Goal: Transaction & Acquisition: Purchase product/service

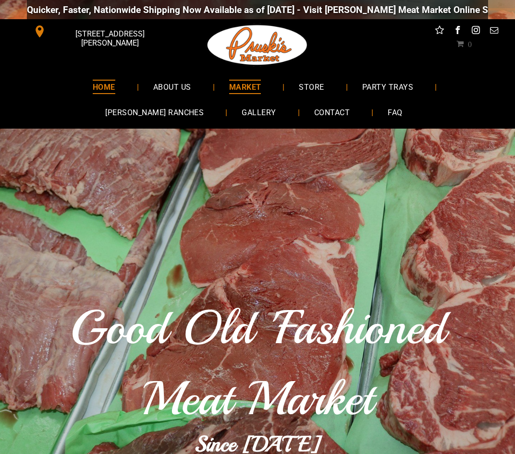
click at [229, 85] on span "MARKET" at bounding box center [245, 87] width 32 height 14
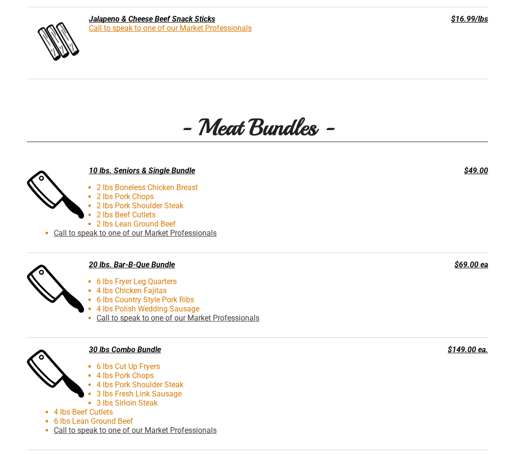
scroll to position [2066, 0]
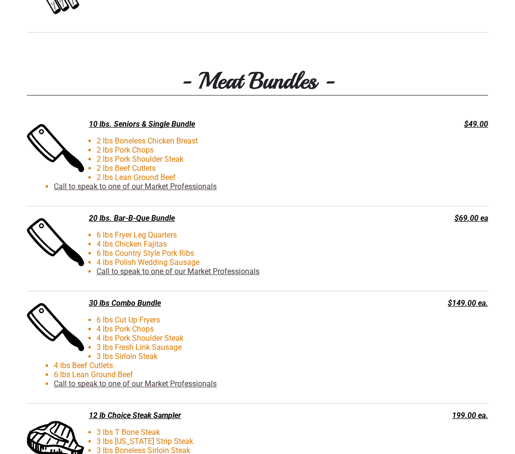
drag, startPoint x: 156, startPoint y: 220, endPoint x: 123, endPoint y: 227, distance: 33.6
click at [123, 227] on div "20 lbs. Bar-B-Que Bundle 6 lbs Fryer Leg Quarters 4 lbs Chicken Fajitas 6 lbs C…" at bounding box center [209, 249] width 364 height 70
click at [138, 255] on li "6 lbs Country Style Pork Ribs" at bounding box center [226, 253] width 345 height 9
click at [146, 220] on div "20 lbs. Bar-B-Que Bundle" at bounding box center [209, 218] width 364 height 9
click at [174, 272] on link "Call to speak to one of our Market Professionals" at bounding box center [178, 271] width 163 height 9
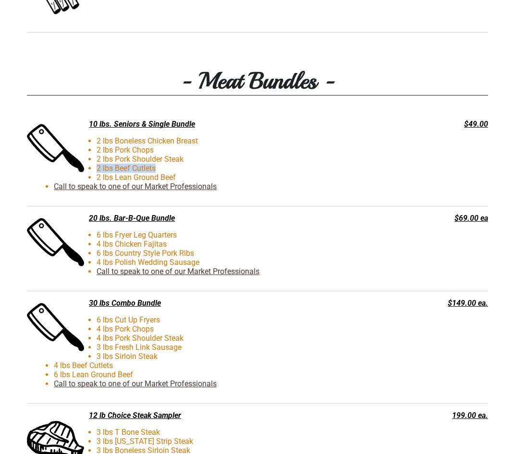
drag, startPoint x: 159, startPoint y: 169, endPoint x: 83, endPoint y: 169, distance: 75.4
click at [83, 169] on li "2 lbs Beef Cutlets" at bounding box center [226, 168] width 345 height 9
drag, startPoint x: 83, startPoint y: 169, endPoint x: 137, endPoint y: 170, distance: 54.3
drag, startPoint x: 168, startPoint y: 323, endPoint x: 96, endPoint y: 316, distance: 71.9
click at [96, 316] on div "30 lbs Combo Bundle 6 lbs Cut Up Fryers 4 lbs Pork Chops 4 lbs Pork Shoulder St…" at bounding box center [209, 348] width 364 height 98
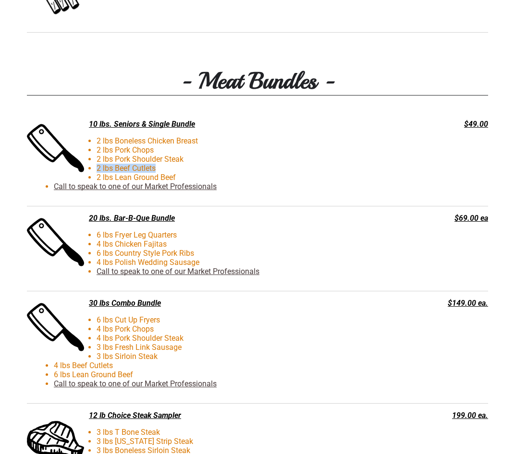
drag, startPoint x: 96, startPoint y: 316, endPoint x: 134, endPoint y: 321, distance: 37.8
drag, startPoint x: 208, startPoint y: 263, endPoint x: 115, endPoint y: 266, distance: 93.2
click at [115, 266] on li "4 lbs Polish Wedding Sausage" at bounding box center [226, 262] width 345 height 9
drag, startPoint x: 115, startPoint y: 266, endPoint x: 164, endPoint y: 259, distance: 49.4
drag, startPoint x: 164, startPoint y: 259, endPoint x: 148, endPoint y: 263, distance: 16.3
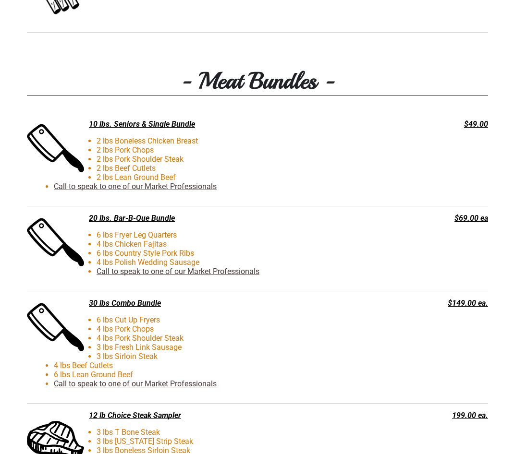
click at [143, 263] on li "4 lbs Polish Wedding Sausage" at bounding box center [226, 262] width 345 height 9
drag, startPoint x: 204, startPoint y: 263, endPoint x: 114, endPoint y: 268, distance: 90.4
click at [114, 267] on li "4 lbs Polish Wedding Sausage" at bounding box center [226, 262] width 345 height 9
drag, startPoint x: 114, startPoint y: 268, endPoint x: 128, endPoint y: 264, distance: 14.9
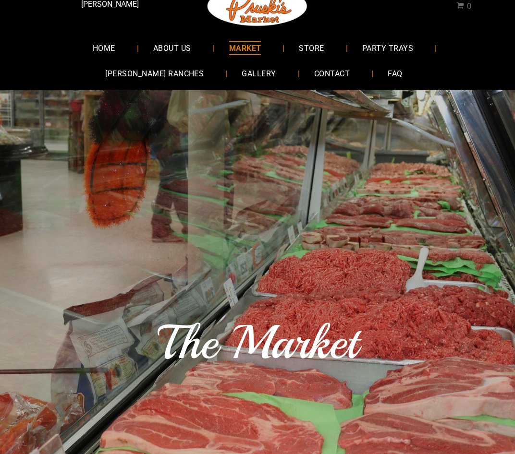
scroll to position [0, 0]
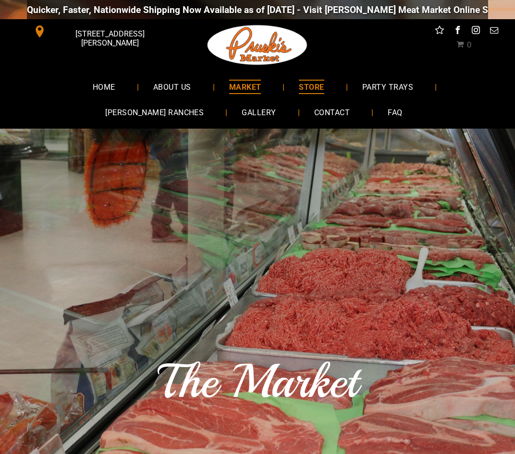
click at [299, 88] on span "STORE" at bounding box center [311, 87] width 25 height 14
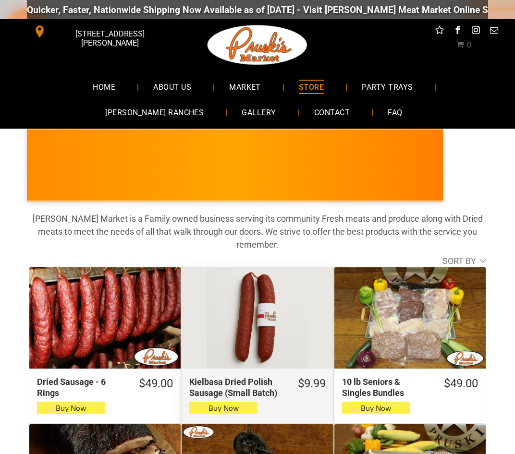
scroll to position [288, 0]
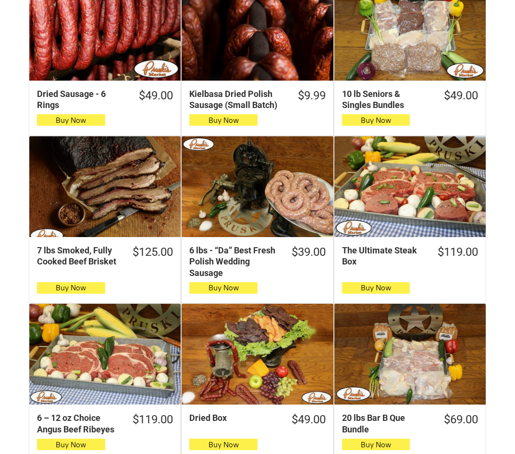
drag, startPoint x: 388, startPoint y: 200, endPoint x: 514, endPoint y: 173, distance: 129.6
click at [514, 173] on div "**********" at bounding box center [257, 388] width 515 height 958
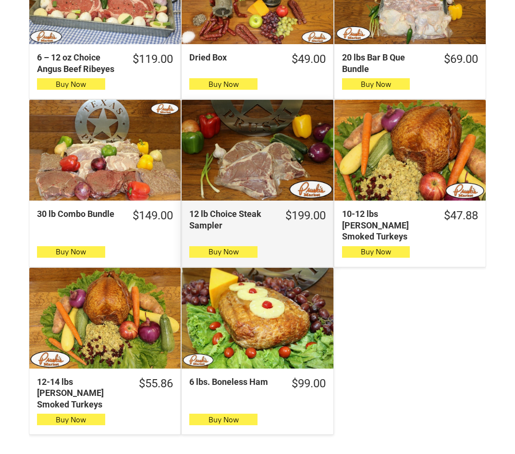
scroll to position [624, 0]
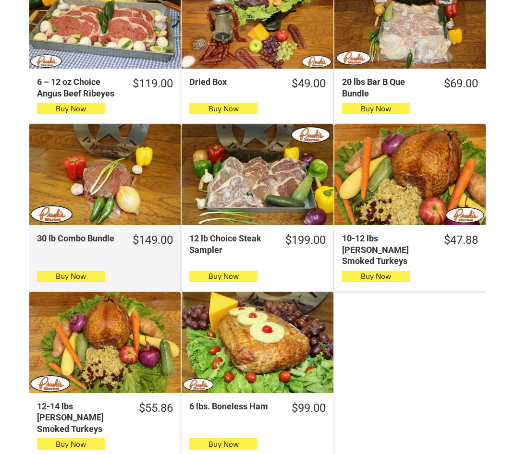
click at [96, 215] on div "30 lb Combo Bundle $149.00 30 lb Combo Bundle Buy Now" at bounding box center [105, 208] width 152 height 168
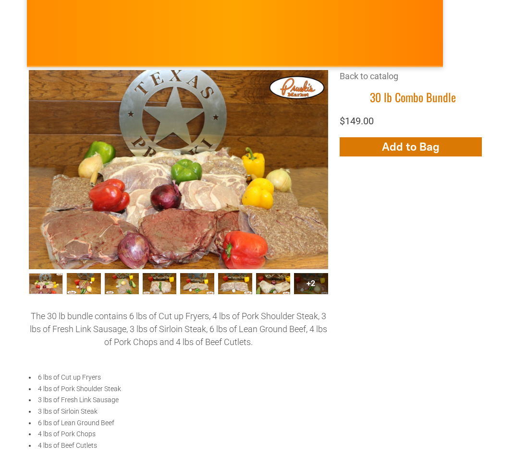
scroll to position [144, 0]
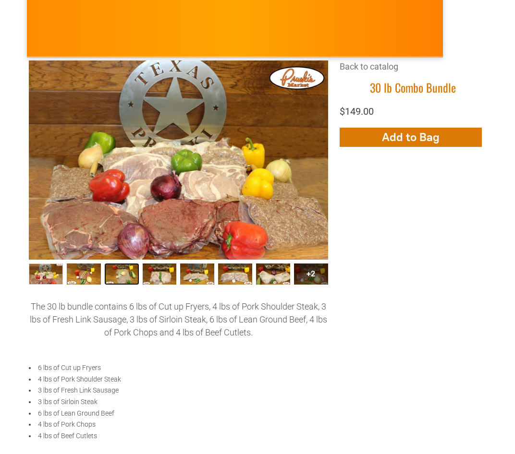
click at [127, 275] on link "30 lb Combo Bundle003 2" at bounding box center [122, 275] width 34 height 22
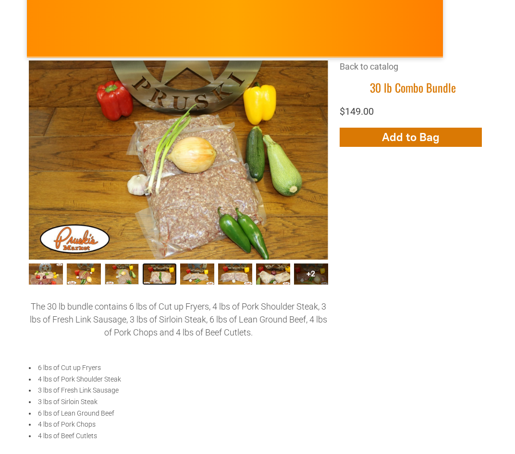
click at [160, 271] on link "30 lb Combo Bundle004 3" at bounding box center [160, 275] width 34 height 22
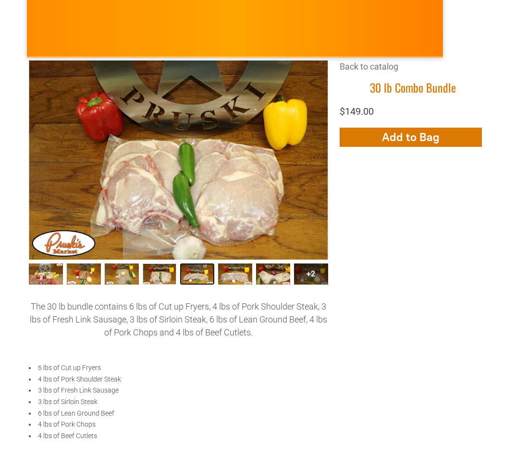
click at [196, 275] on link "30 lb Combo Bundle005 4" at bounding box center [197, 275] width 34 height 22
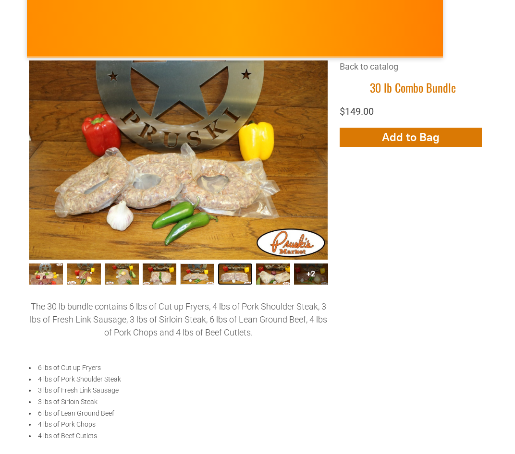
click at [224, 273] on link "30 lb Combo Bundle006 5" at bounding box center [235, 275] width 34 height 22
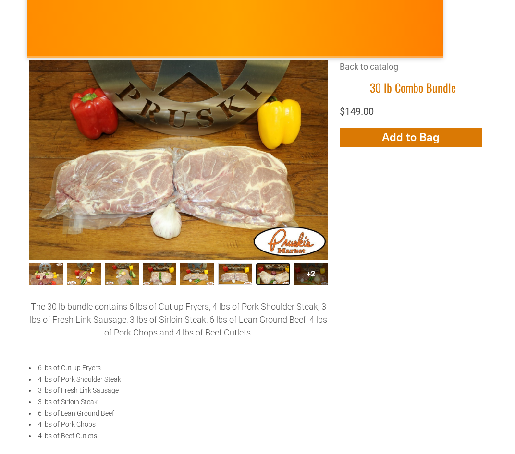
click at [262, 276] on link "30 lb Combo Bundle007 6" at bounding box center [273, 275] width 34 height 22
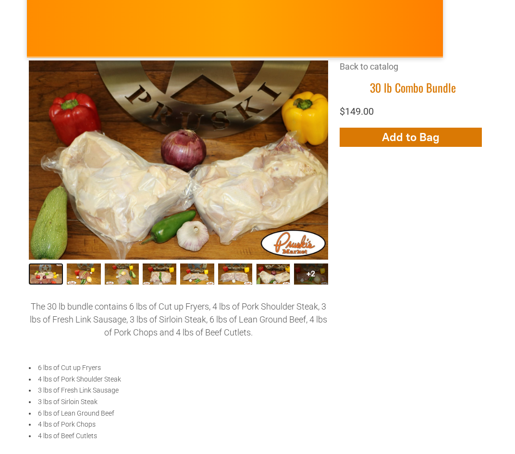
click at [45, 271] on link "30 lb Combo Bundle 0" at bounding box center [46, 275] width 34 height 22
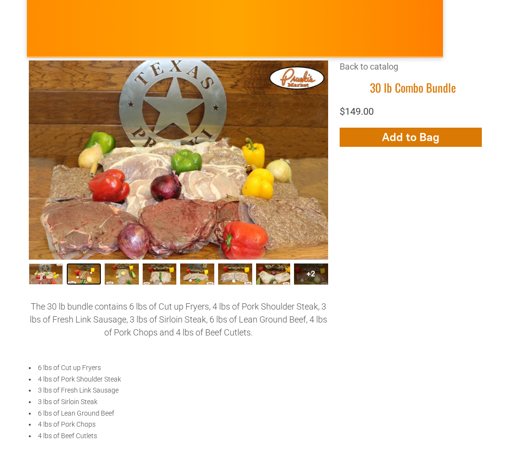
click at [100, 272] on link "30 lb Combo Bundle002 1" at bounding box center [84, 275] width 34 height 22
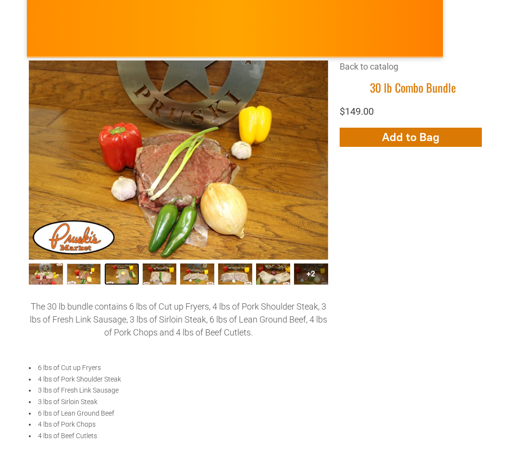
click at [122, 270] on link "30 lb Combo Bundle003 2" at bounding box center [122, 275] width 34 height 22
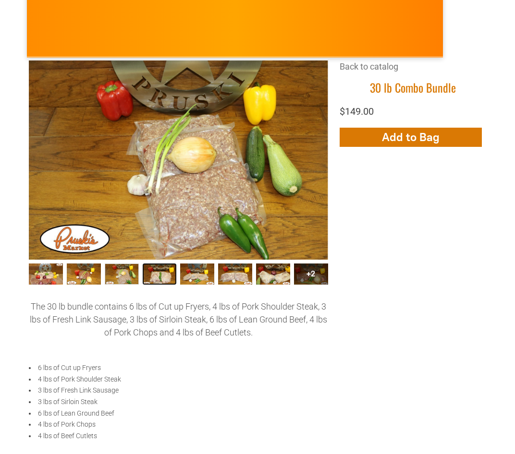
click at [151, 271] on link "30 lb Combo Bundle004 3" at bounding box center [160, 275] width 34 height 22
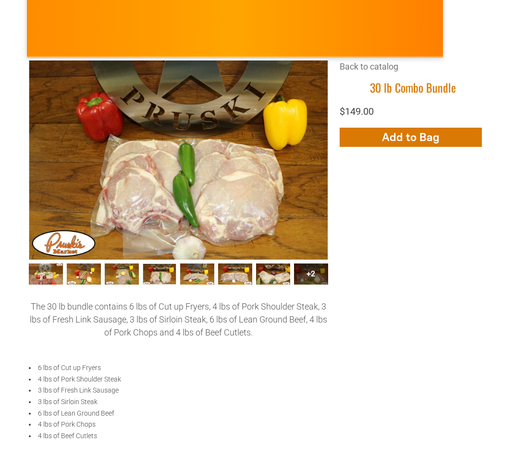
click at [217, 275] on div "+4" at bounding box center [235, 276] width 38 height 25
click at [239, 275] on link "30 lb Combo Bundle006 5" at bounding box center [235, 275] width 34 height 22
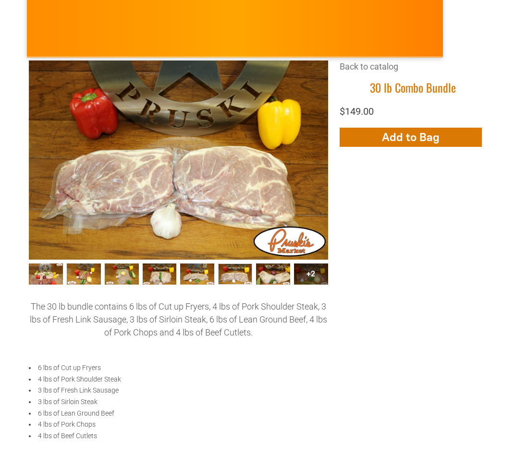
click at [314, 280] on div "+2" at bounding box center [311, 275] width 34 height 22
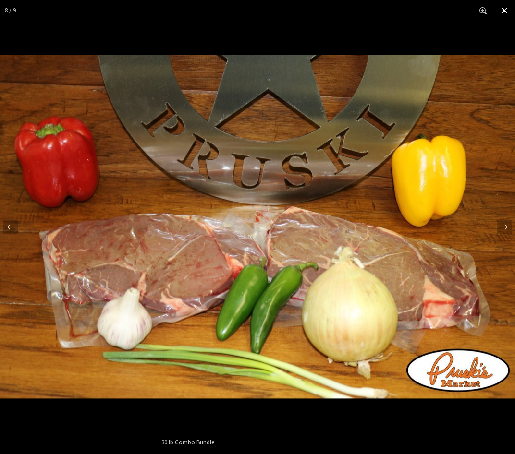
click at [504, 9] on button "Close" at bounding box center [504, 10] width 21 height 21
